Goal: Navigation & Orientation: Find specific page/section

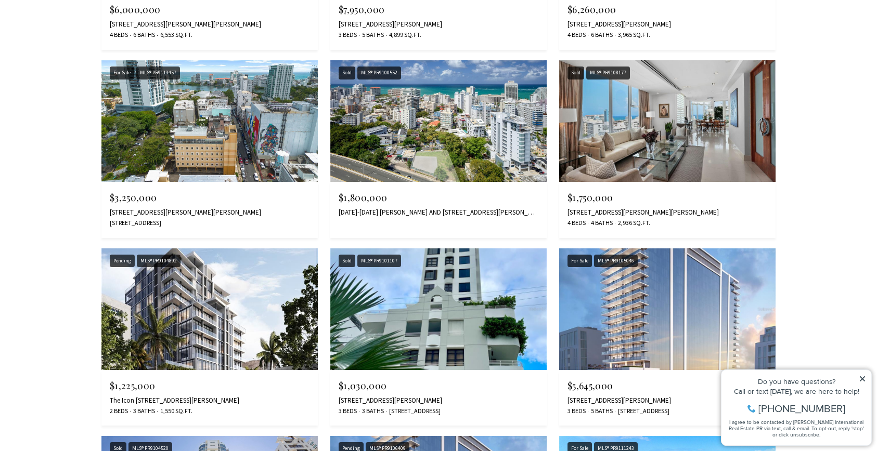
scroll to position [3129, 0]
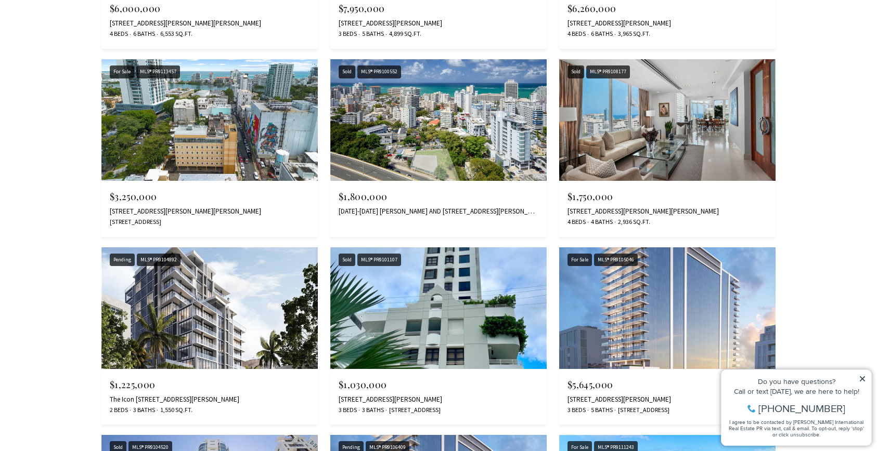
click at [208, 147] on img at bounding box center [209, 120] width 216 height 122
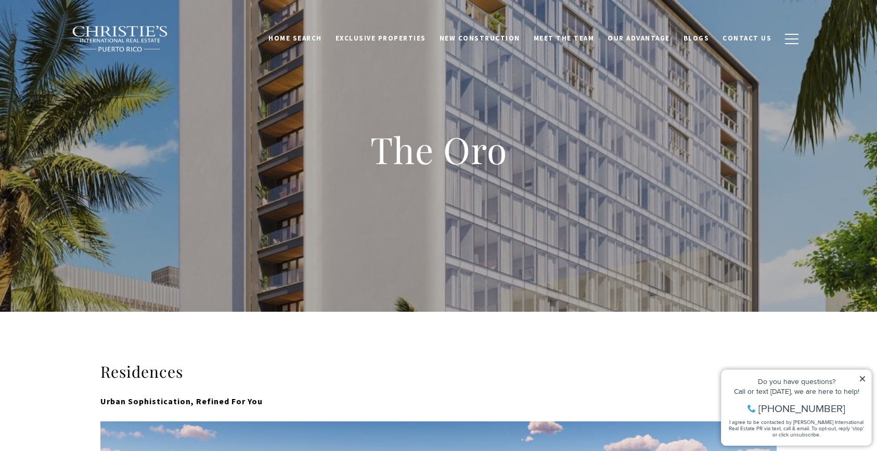
scroll to position [0, 0]
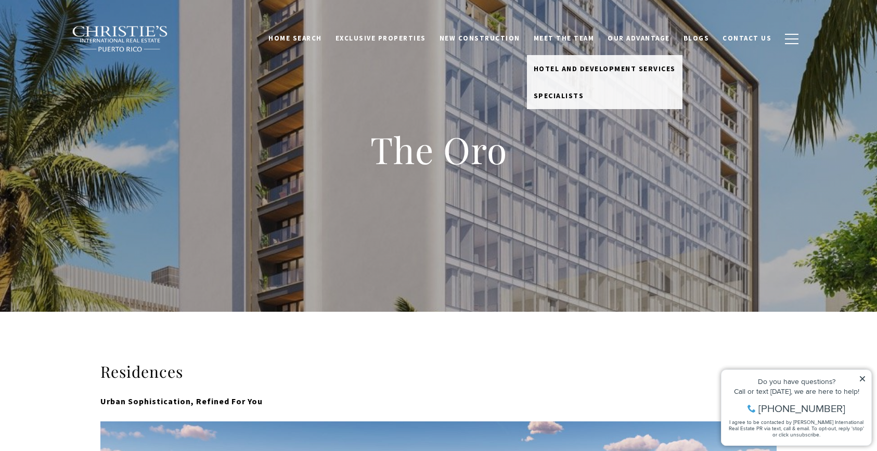
click at [599, 36] on link "Meet the Team" at bounding box center [564, 39] width 74 height 20
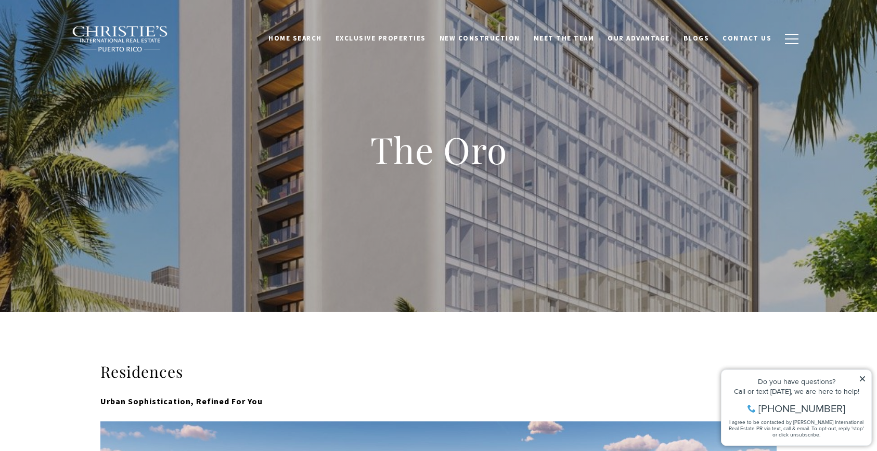
click at [583, 36] on link "Meet the Team" at bounding box center [564, 39] width 74 height 20
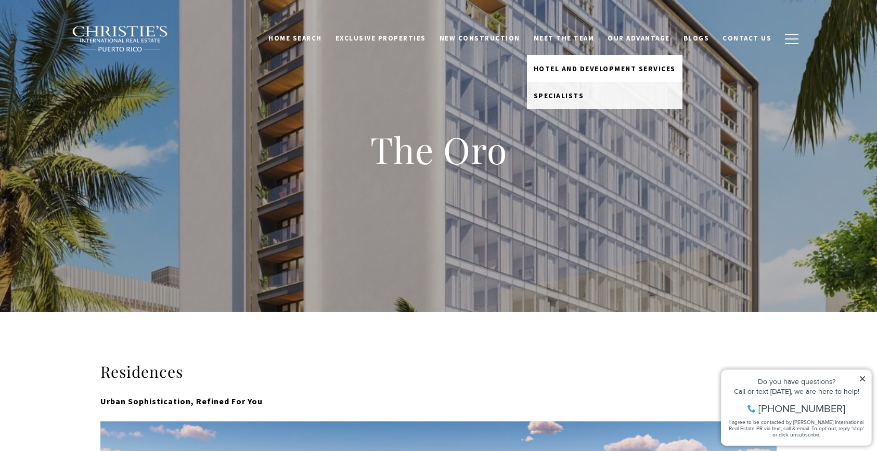
click at [575, 67] on span "Hotel and Development Services" at bounding box center [605, 68] width 142 height 9
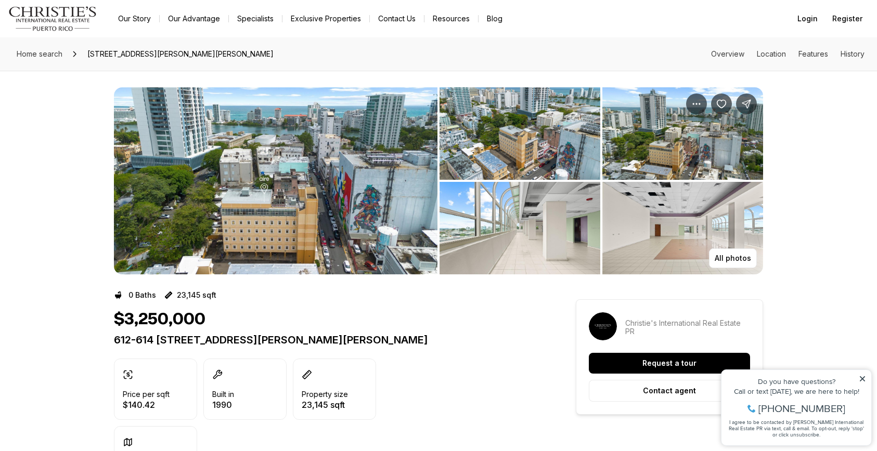
click at [388, 148] on img "View image gallery" at bounding box center [276, 180] width 324 height 187
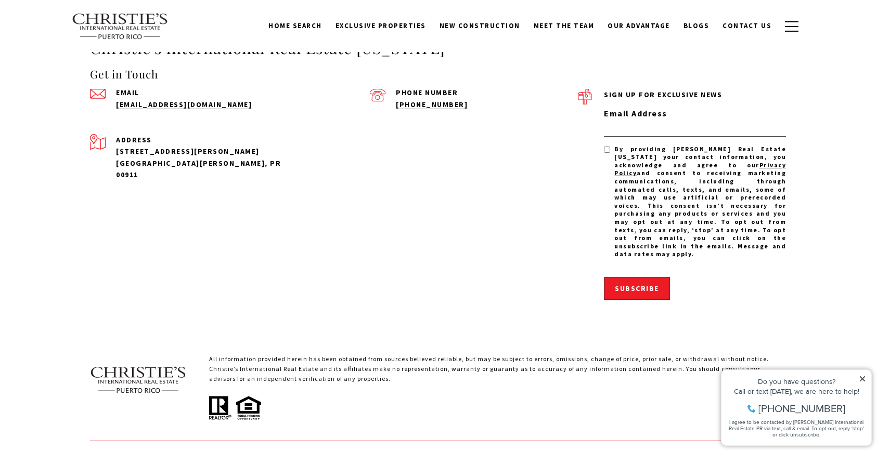
scroll to position [1590, 0]
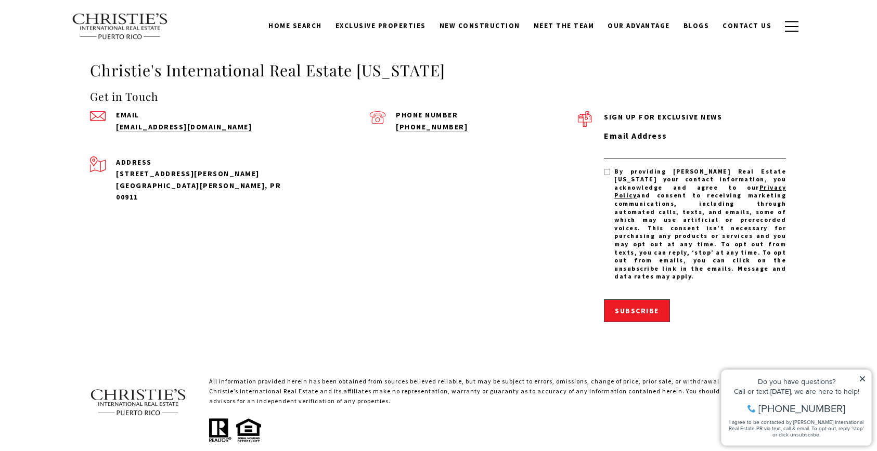
click at [327, 144] on div "Get in Touch Email admin@cirepr.com Phone Number (939) 337-3000 Address 1904 Mc…" at bounding box center [334, 221] width 488 height 267
drag, startPoint x: 456, startPoint y: 73, endPoint x: 70, endPoint y: 53, distance: 386.5
click at [70, 53] on div "Christie's International Real Estate Puerto Rico Get in Touch Email admin@cirep…" at bounding box center [438, 312] width 877 height 567
copy h3 "Christie's International Real Estate Puerto Rico"
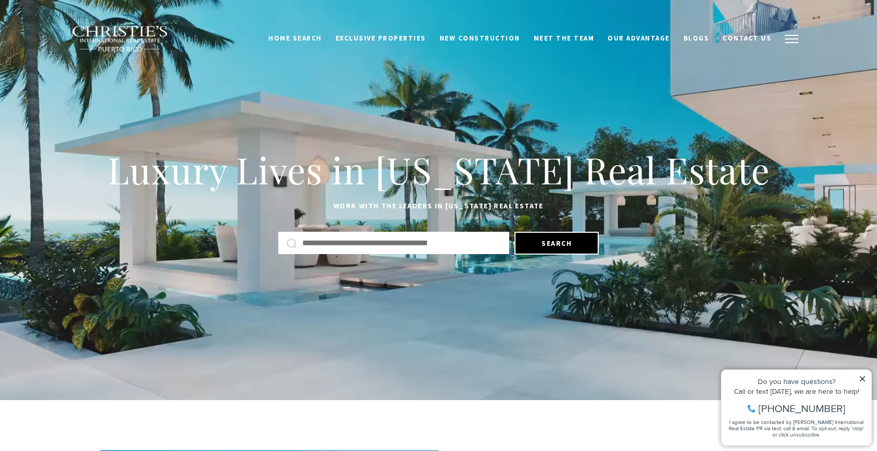
click at [783, 36] on button "button" at bounding box center [791, 39] width 27 height 30
